Goal: Find contact information: Find contact information

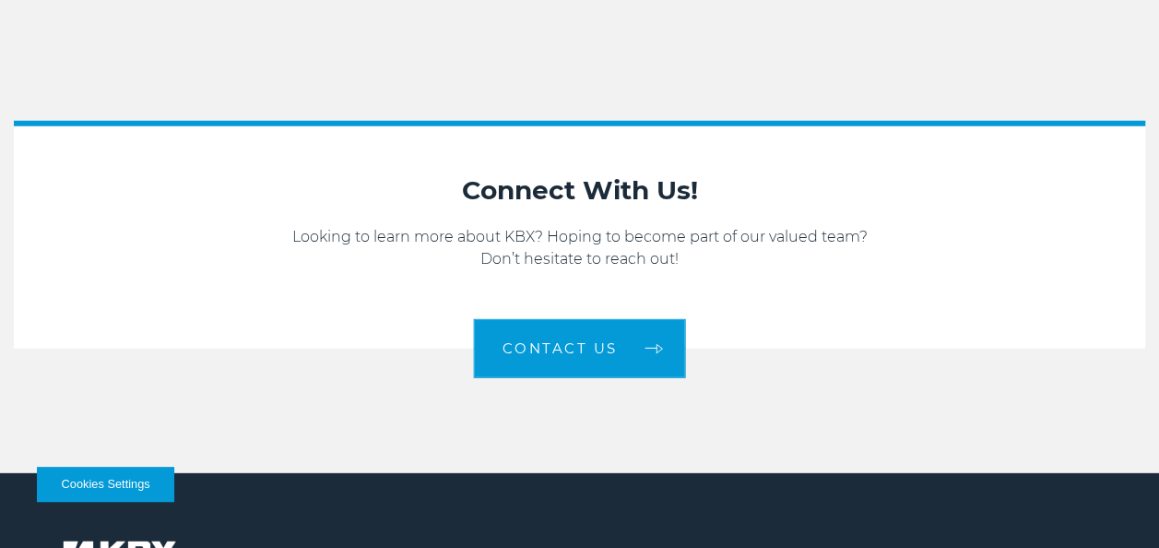
scroll to position [2397, 0]
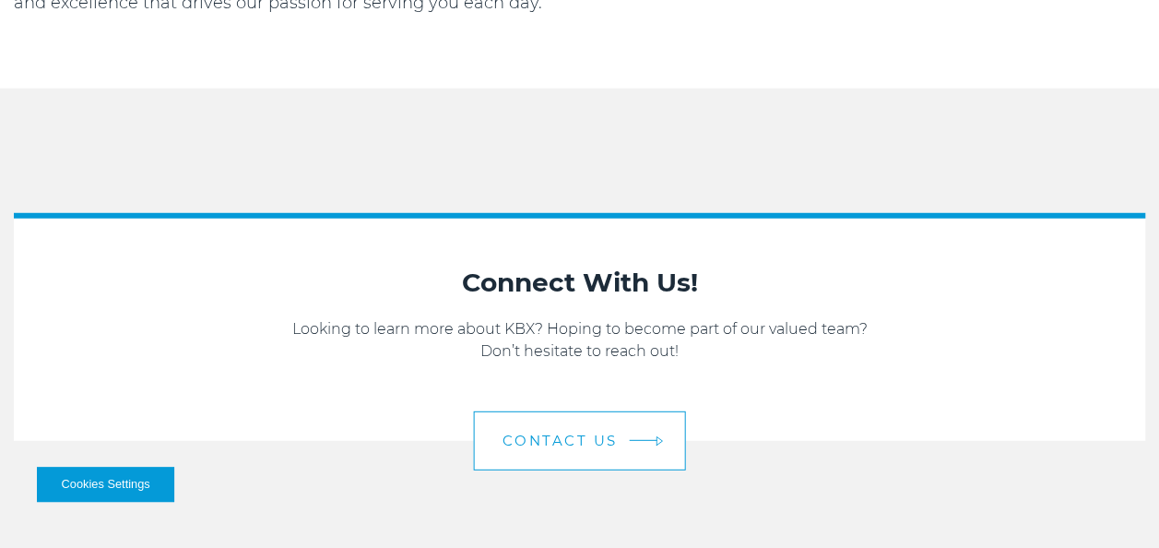
click at [657, 436] on img at bounding box center [659, 441] width 7 height 10
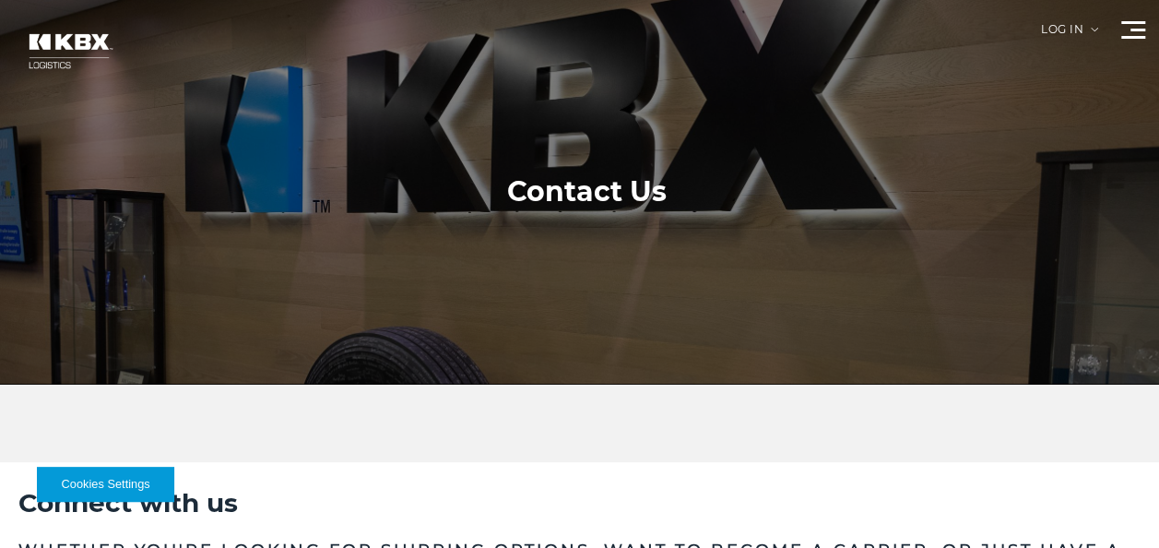
click at [1133, 31] on div at bounding box center [1133, 30] width 24 height 18
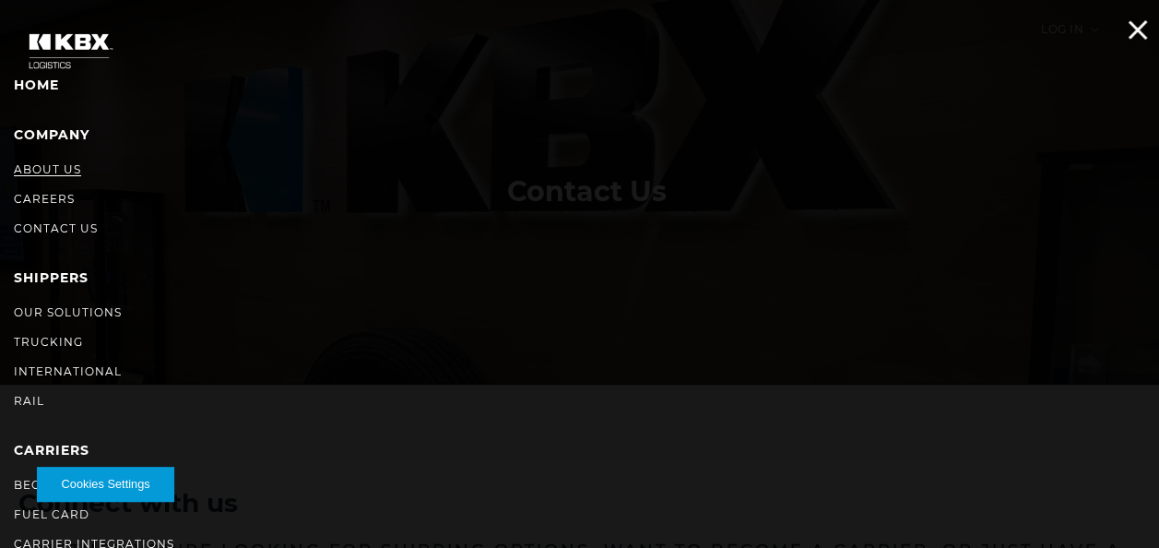
click at [53, 162] on link "About Us" at bounding box center [47, 169] width 67 height 14
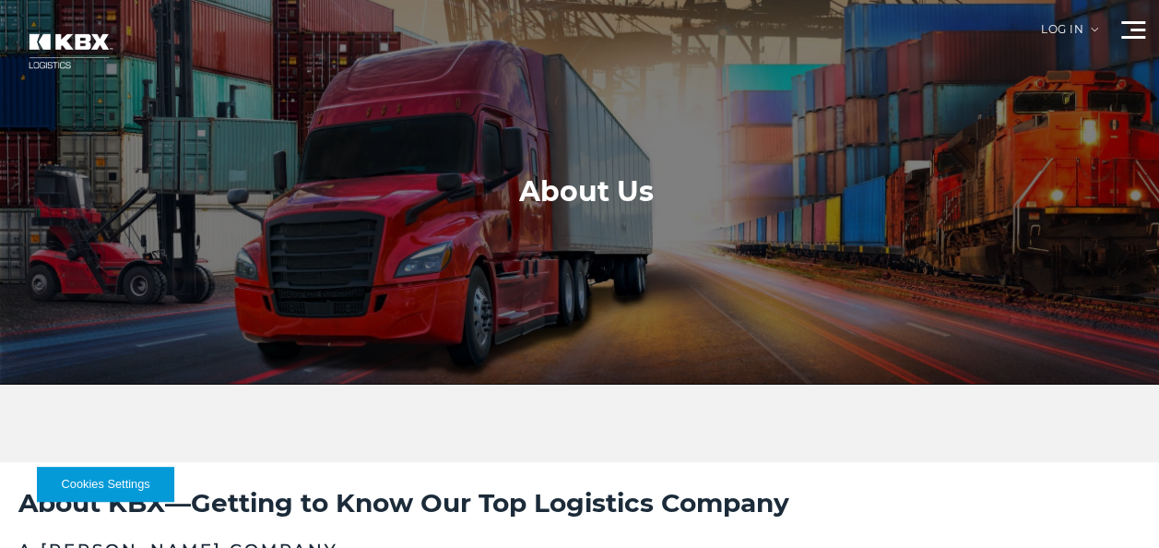
drag, startPoint x: 1097, startPoint y: 30, endPoint x: 1084, endPoint y: 32, distance: 13.0
click at [1133, 30] on span at bounding box center [1138, 30] width 15 height 3
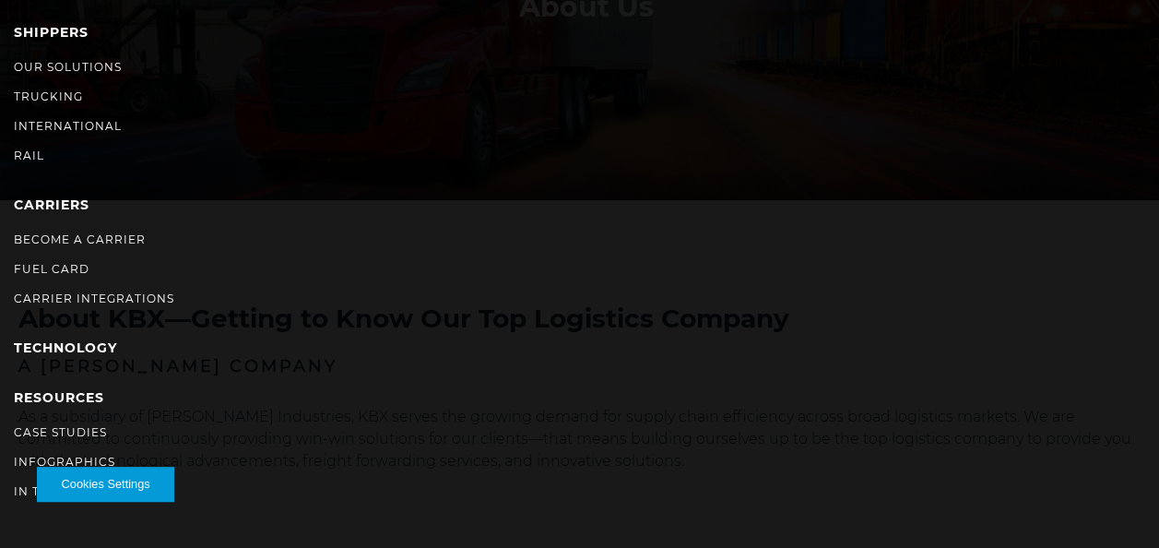
scroll to position [277, 0]
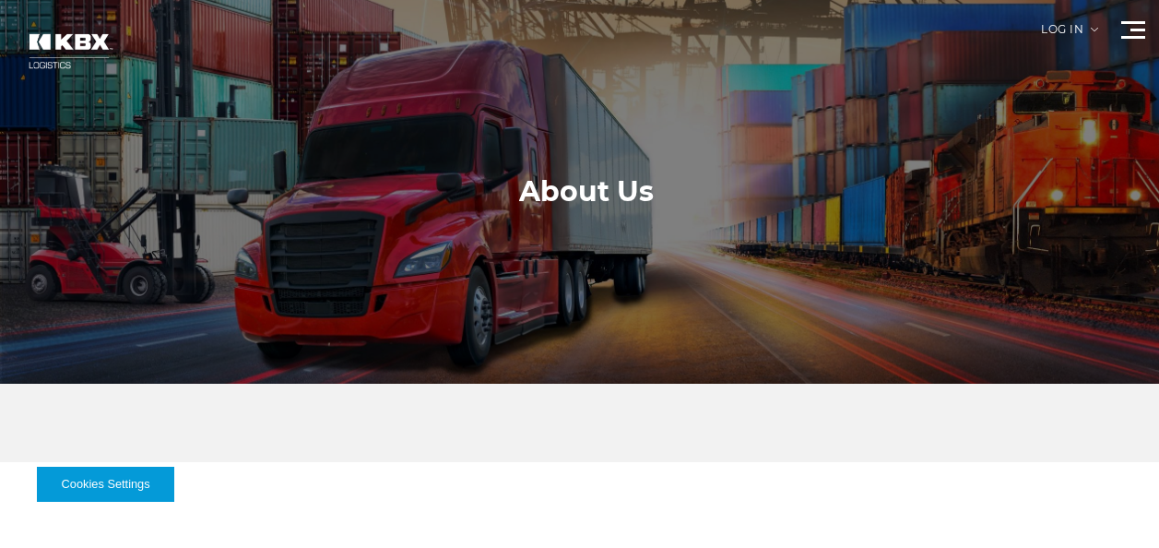
scroll to position [2397, 0]
